Goal: Task Accomplishment & Management: Manage account settings

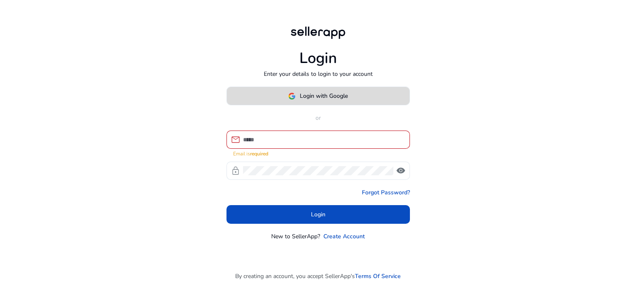
click at [310, 92] on span at bounding box center [318, 96] width 183 height 20
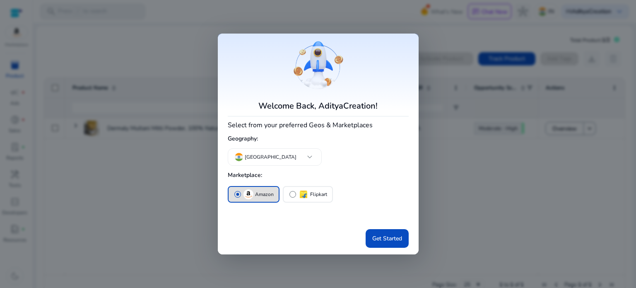
click at [411, 46] on mat-card "Welcome Back, AdityaCreation! Select from your preferred Geos & Marketplaces Ge…" at bounding box center [318, 144] width 201 height 221
click at [378, 234] on span "Get Started" at bounding box center [387, 238] width 30 height 9
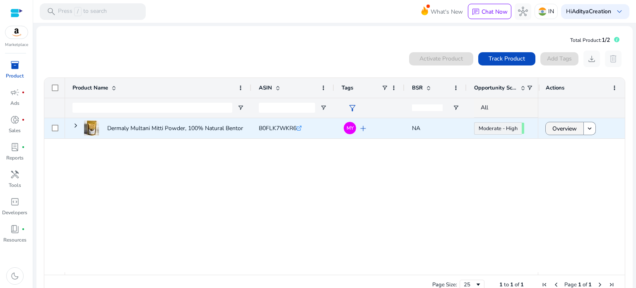
click at [569, 130] on span "Overview" at bounding box center [564, 128] width 24 height 17
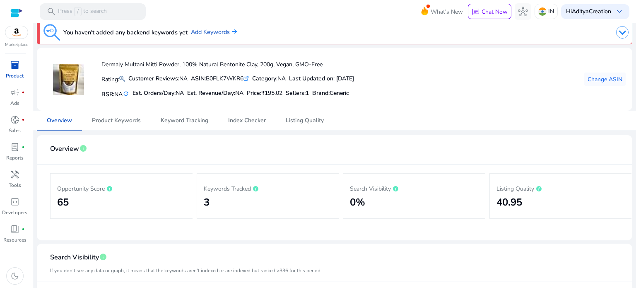
scroll to position [5, 0]
click at [131, 127] on span "Product Keywords" at bounding box center [116, 121] width 49 height 20
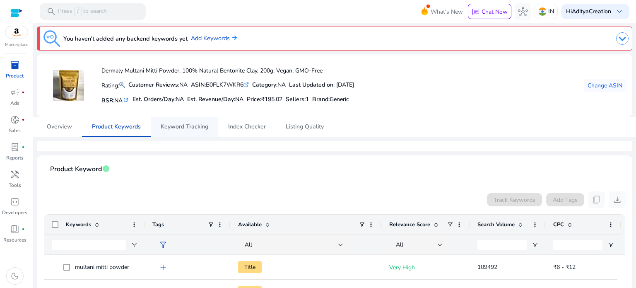
click at [179, 136] on span "Keyword Tracking" at bounding box center [185, 127] width 48 height 20
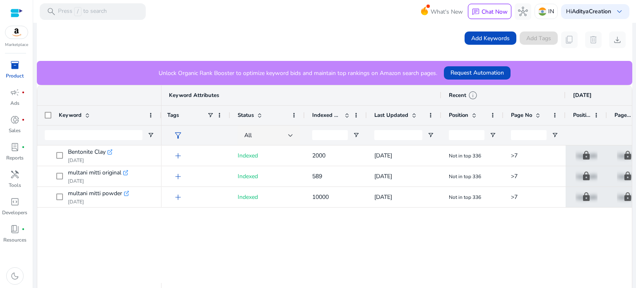
click at [346, 116] on span at bounding box center [347, 115] width 7 height 7
click at [365, 115] on div at bounding box center [366, 115] width 3 height 19
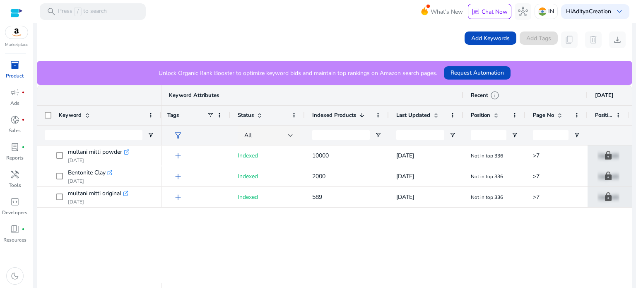
click at [362, 113] on span at bounding box center [361, 115] width 7 height 7
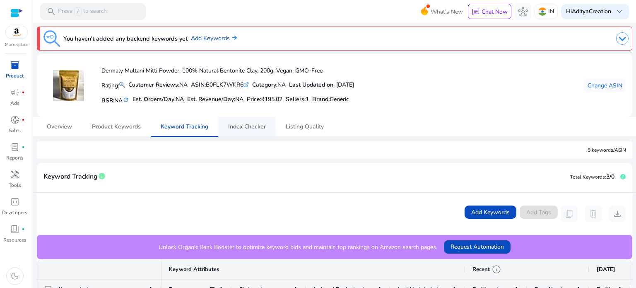
click at [238, 134] on span "Index Checker" at bounding box center [247, 127] width 38 height 20
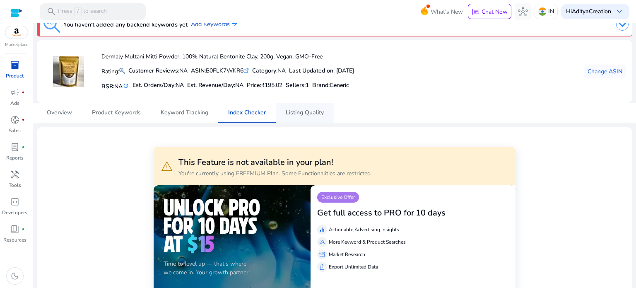
click at [279, 117] on link "Listing Quality" at bounding box center [305, 113] width 58 height 20
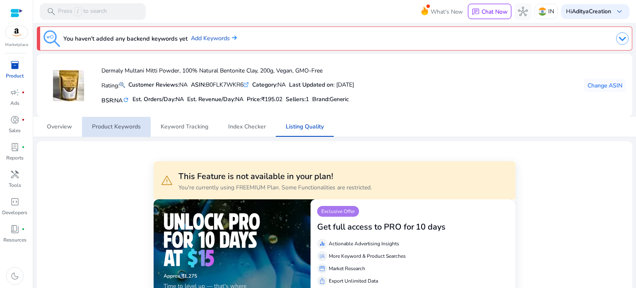
click at [84, 126] on link "Product Keywords" at bounding box center [116, 127] width 69 height 20
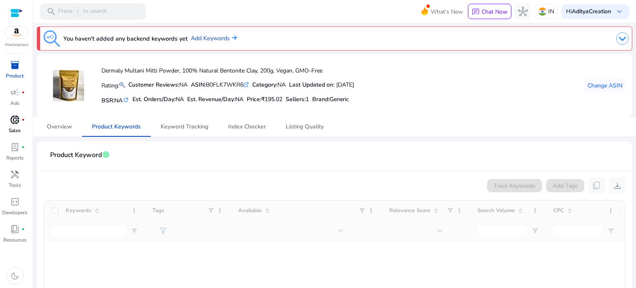
click at [29, 122] on link "donut_small fiber_manual_record Sales" at bounding box center [14, 126] width 29 height 27
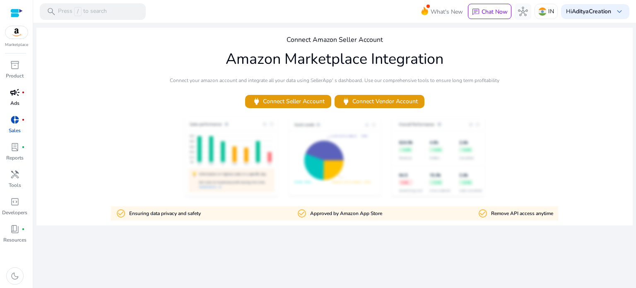
click at [12, 102] on p "Ads" at bounding box center [14, 102] width 9 height 7
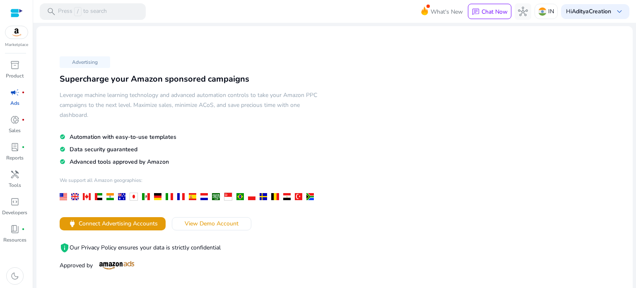
click at [18, 38] on img at bounding box center [16, 32] width 22 height 12
